Goal: Transaction & Acquisition: Purchase product/service

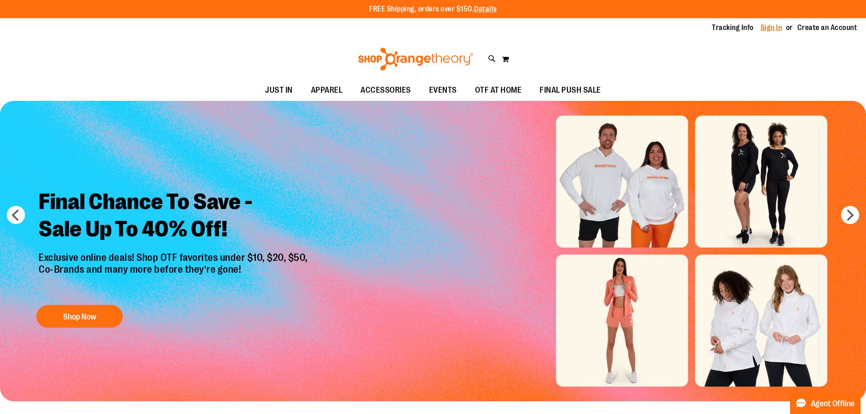
click at [775, 28] on link "Sign In" at bounding box center [772, 28] width 22 height 10
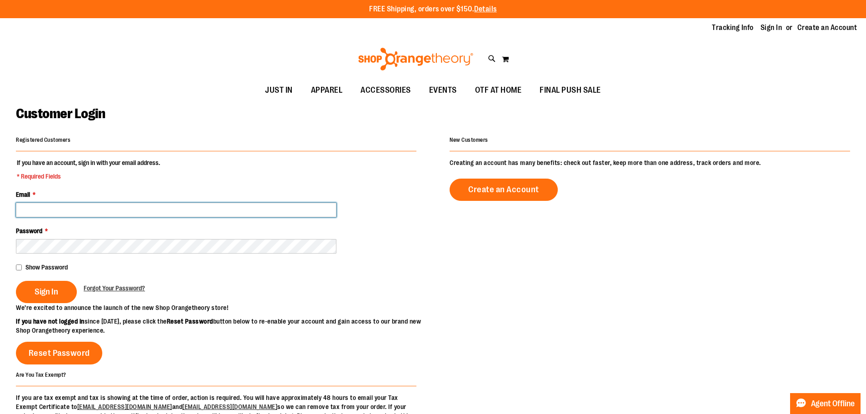
click at [36, 210] on input "Email *" at bounding box center [176, 210] width 321 height 15
type input "**********"
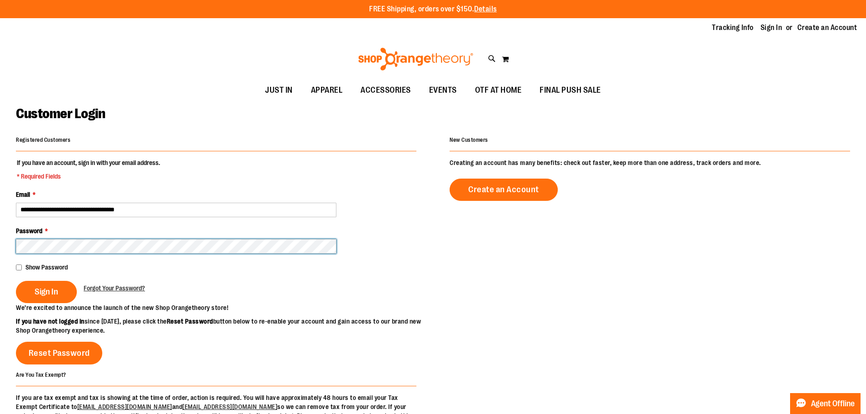
click at [16, 281] on button "Sign In" at bounding box center [46, 292] width 61 height 22
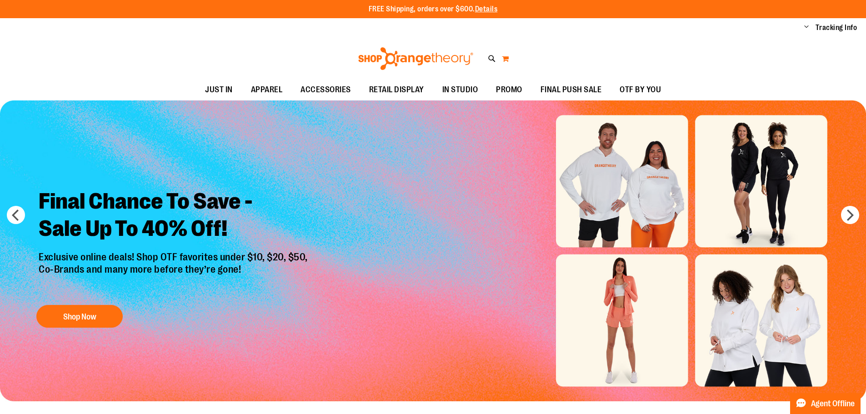
click at [506, 58] on button "My Cart" at bounding box center [506, 58] width 8 height 15
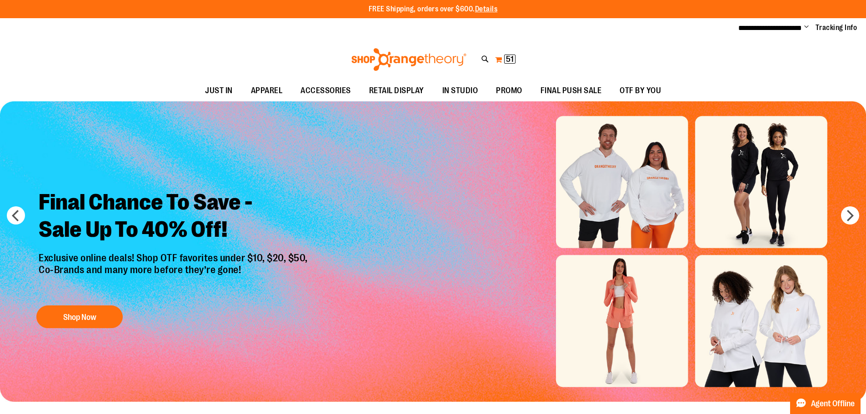
click at [498, 58] on button "My Cart 51 51 items" at bounding box center [505, 59] width 21 height 15
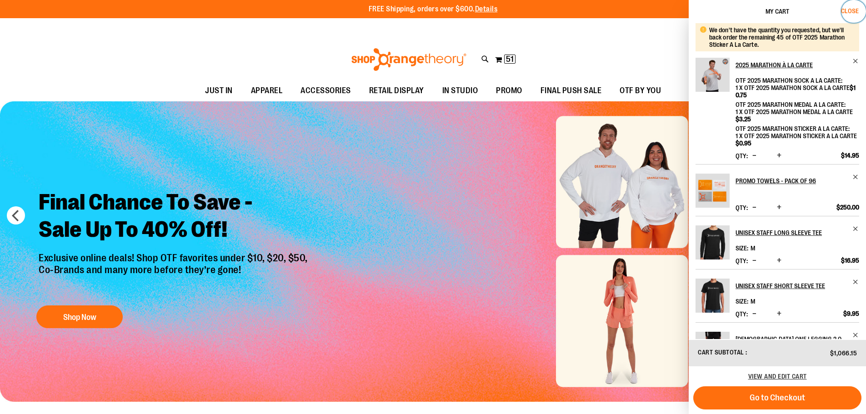
click at [851, 9] on span "Close" at bounding box center [850, 10] width 18 height 7
